Goal: Task Accomplishment & Management: Manage account settings

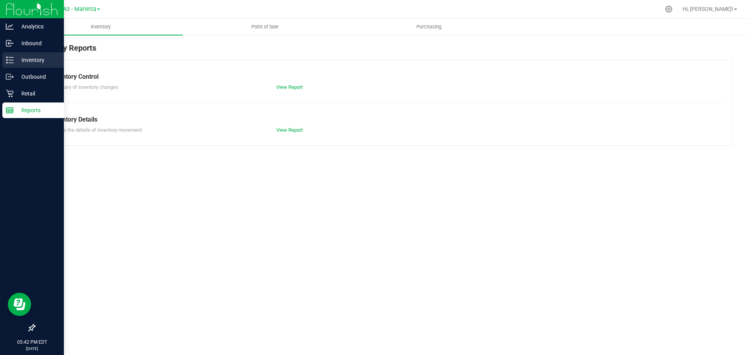
click at [26, 60] on p "Inventory" at bounding box center [37, 59] width 47 height 9
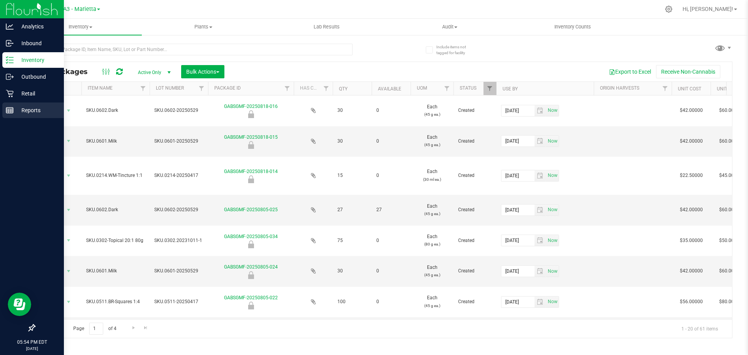
click at [24, 104] on div "Reports" at bounding box center [33, 110] width 62 height 16
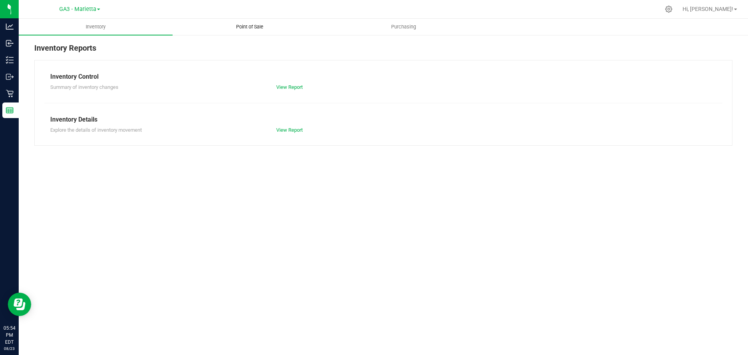
click at [245, 28] on span "Point of Sale" at bounding box center [250, 26] width 48 height 7
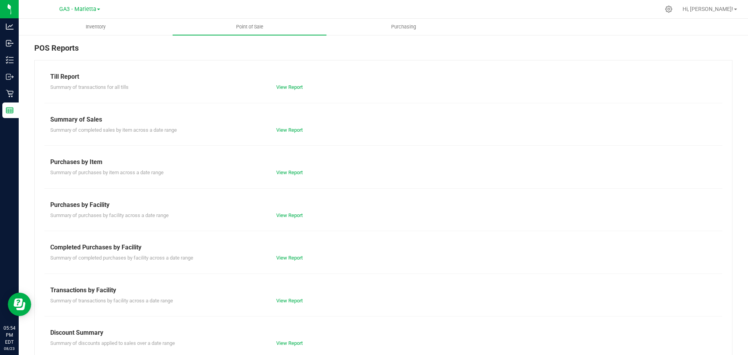
click at [291, 90] on div "View Report" at bounding box center [383, 87] width 226 height 8
click at [292, 88] on link "View Report" at bounding box center [289, 87] width 26 height 6
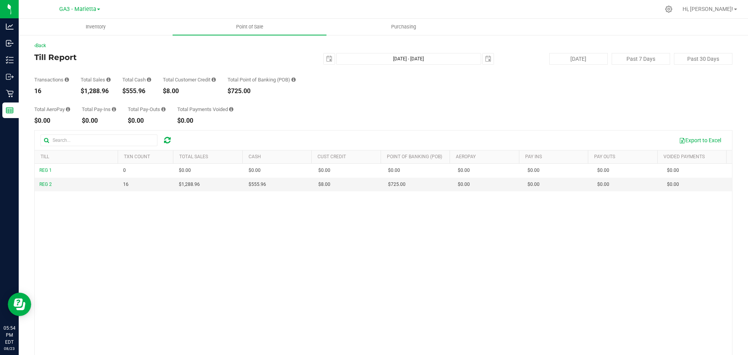
click at [101, 10] on div "GA3 - Marietta GA1 - [PERSON_NAME] GA2 - [GEOGRAPHIC_DATA] GA3 - [GEOGRAPHIC_DA…" at bounding box center [80, 9] width 114 height 12
click at [98, 8] on link "GA3 - Marietta" at bounding box center [79, 8] width 41 height 7
click at [88, 25] on link "GA1 - [PERSON_NAME]" at bounding box center [80, 27] width 114 height 11
click at [96, 9] on span "GA1 - [PERSON_NAME]" at bounding box center [78, 9] width 58 height 7
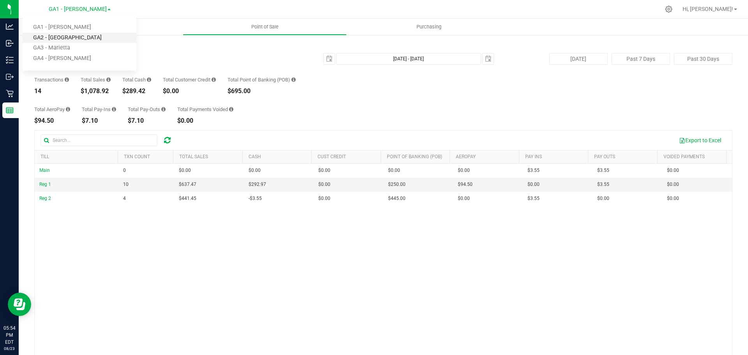
click at [65, 34] on link "GA2 - [GEOGRAPHIC_DATA]" at bounding box center [80, 38] width 114 height 11
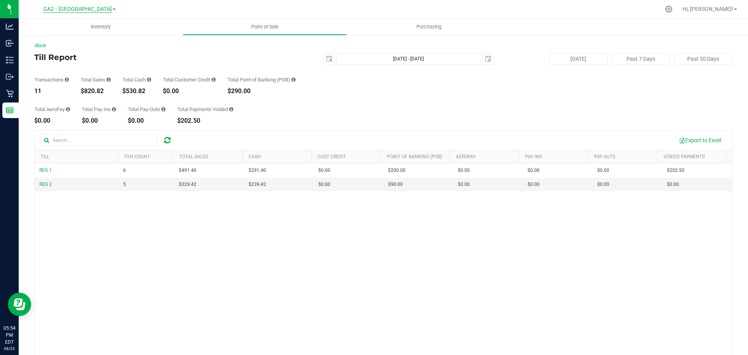
click at [93, 12] on span "GA2 - [GEOGRAPHIC_DATA]" at bounding box center [77, 9] width 69 height 7
click at [71, 56] on link "GA4 - [PERSON_NAME]" at bounding box center [80, 58] width 114 height 11
click at [95, 11] on link "GA4 - [PERSON_NAME]" at bounding box center [80, 8] width 62 height 7
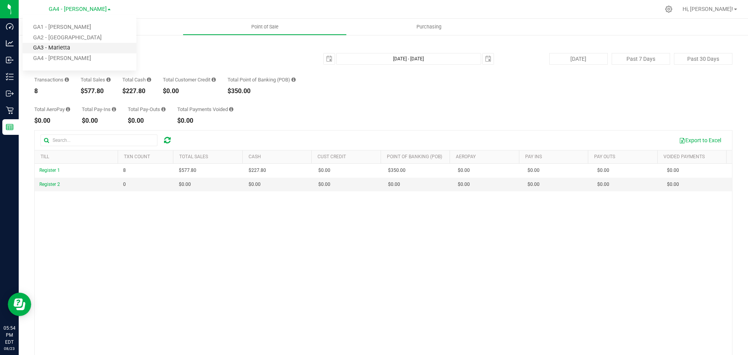
click at [72, 45] on link "GA3 - Marietta" at bounding box center [80, 48] width 114 height 11
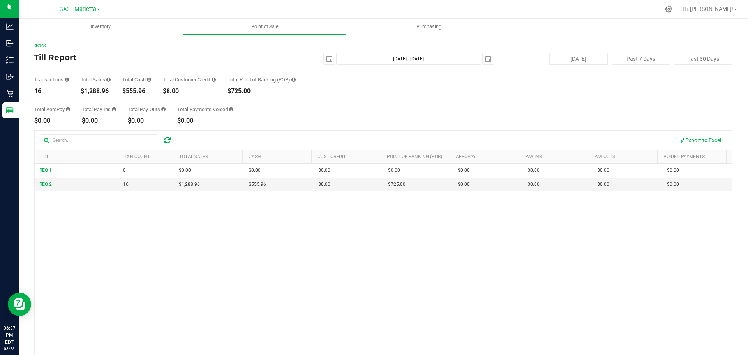
click at [143, 91] on div "$555.96" at bounding box center [136, 91] width 29 height 6
click at [139, 91] on div "$555.96" at bounding box center [136, 91] width 29 height 6
click at [208, 90] on div "$8.00" at bounding box center [189, 91] width 53 height 6
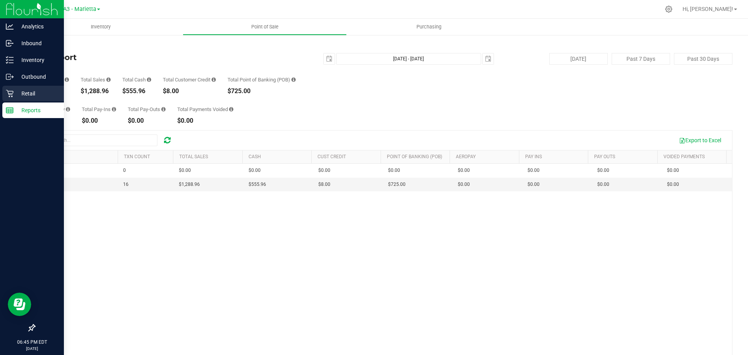
click at [25, 98] on p "Retail" at bounding box center [37, 93] width 47 height 9
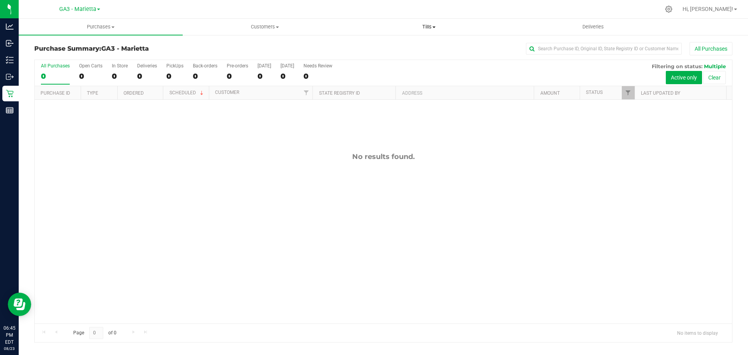
click at [439, 27] on span "Tills" at bounding box center [428, 26] width 163 height 7
click at [420, 46] on li "Manage tills" at bounding box center [429, 46] width 164 height 9
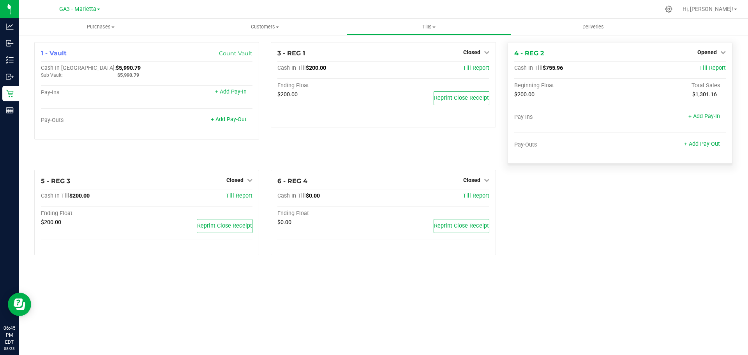
click at [562, 68] on span "$755.96" at bounding box center [553, 68] width 20 height 7
click at [563, 67] on span "$755.96" at bounding box center [553, 68] width 20 height 7
click at [561, 67] on span "$755.96" at bounding box center [553, 68] width 20 height 7
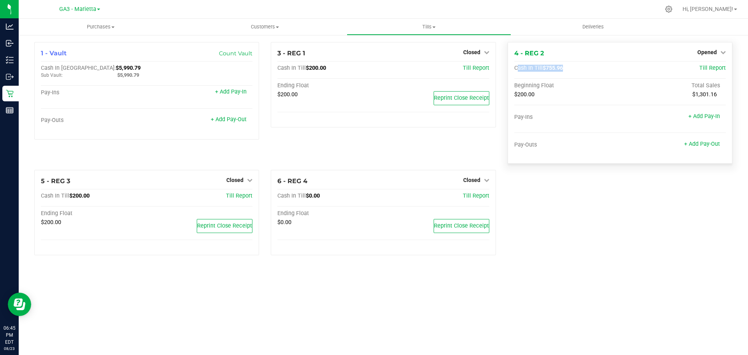
click at [572, 63] on div "4 - REG 2 Opened Close Till Cash In Till $755.96 Till Report Beginning Float To…" at bounding box center [620, 103] width 225 height 122
click at [550, 65] on span "$755.96" at bounding box center [553, 68] width 20 height 7
drag, startPoint x: 550, startPoint y: 65, endPoint x: 554, endPoint y: 64, distance: 4.8
click at [550, 65] on span "$755.96" at bounding box center [553, 68] width 20 height 7
click at [557, 73] on div "Cash In Till $755.96 Till Report" at bounding box center [620, 70] width 212 height 11
